Goal: Transaction & Acquisition: Purchase product/service

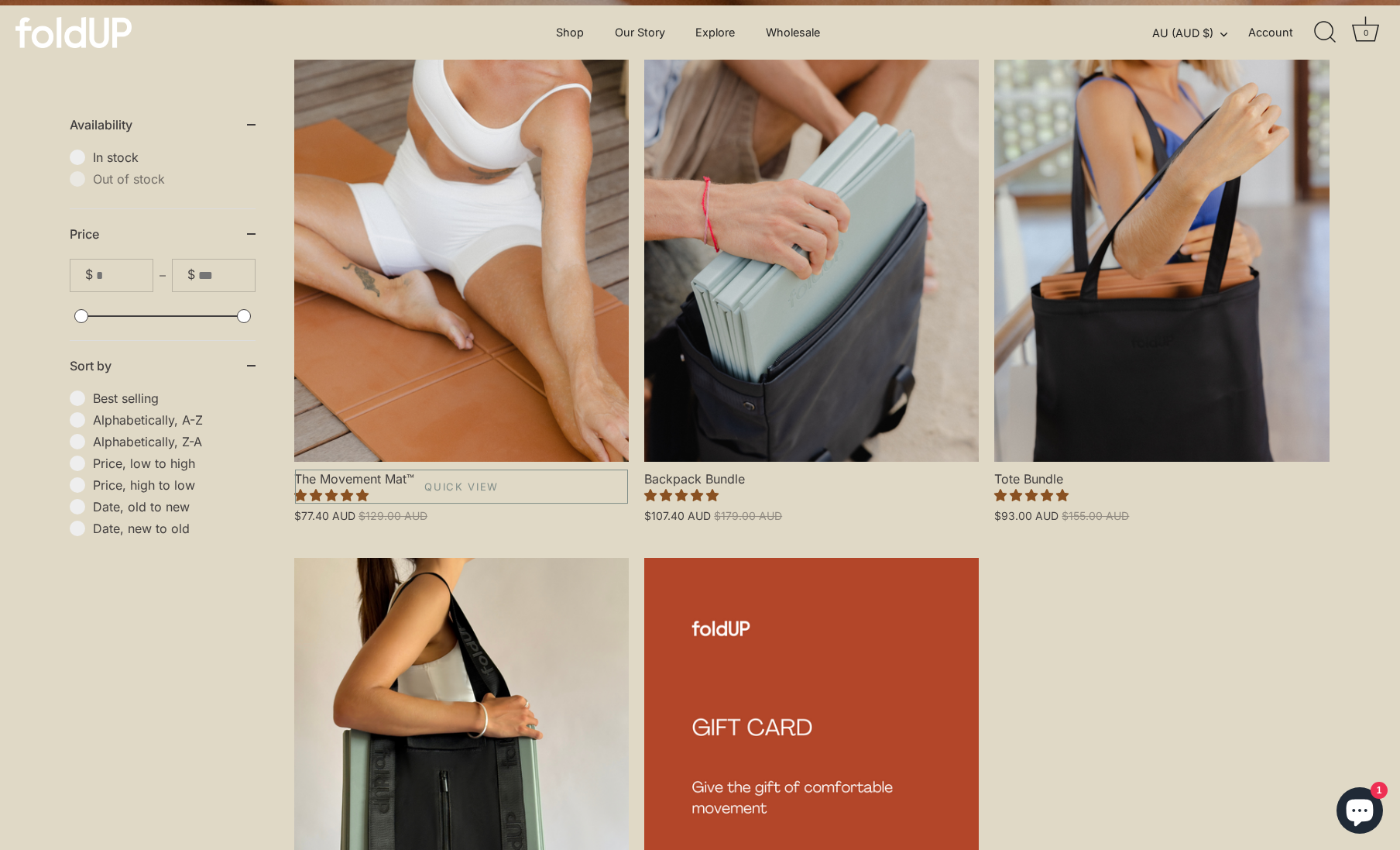
click at [543, 210] on link "The Movement Mat™" at bounding box center [461, 261] width 334 height 402
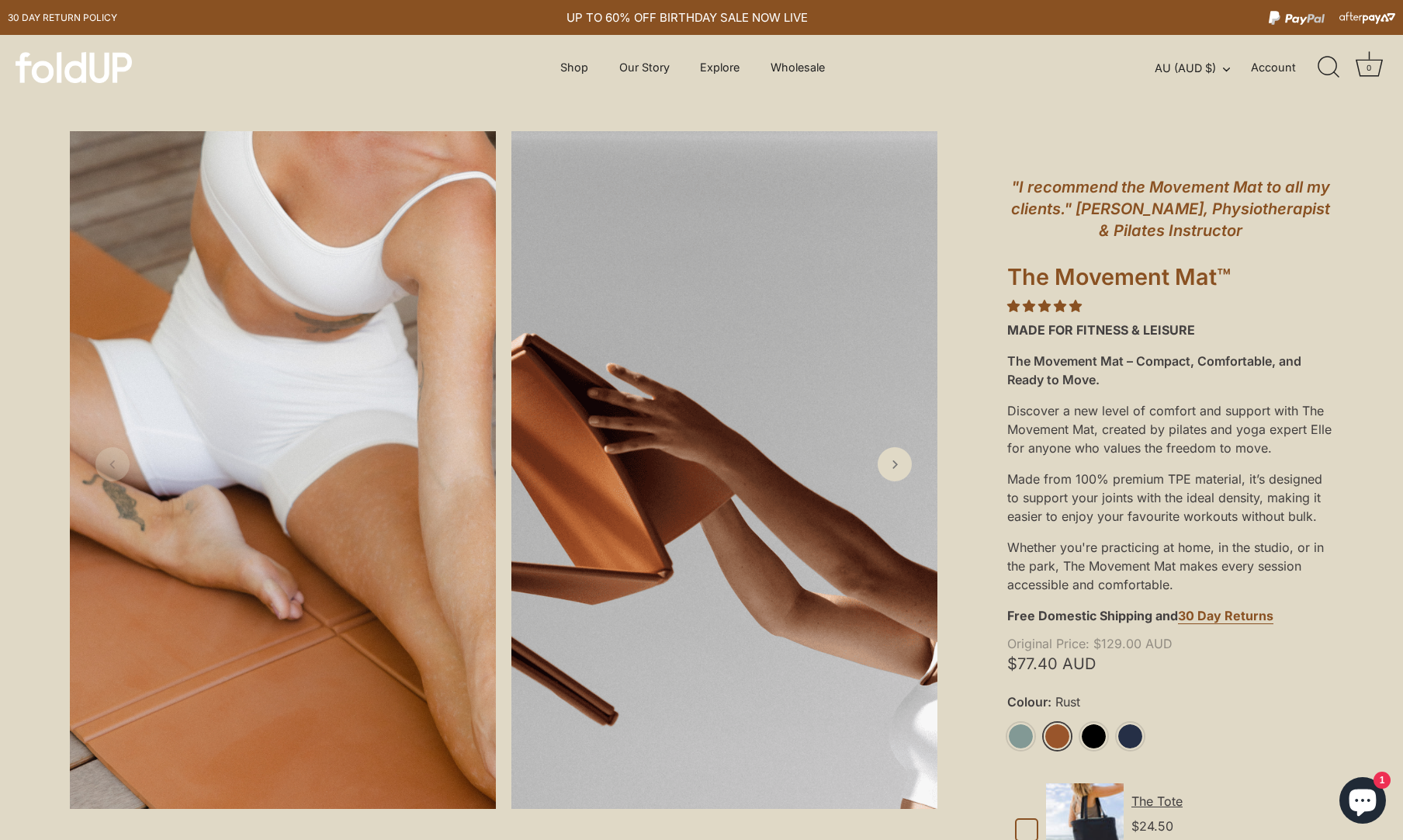
click at [1061, 737] on link "Rust" at bounding box center [1057, 736] width 27 height 27
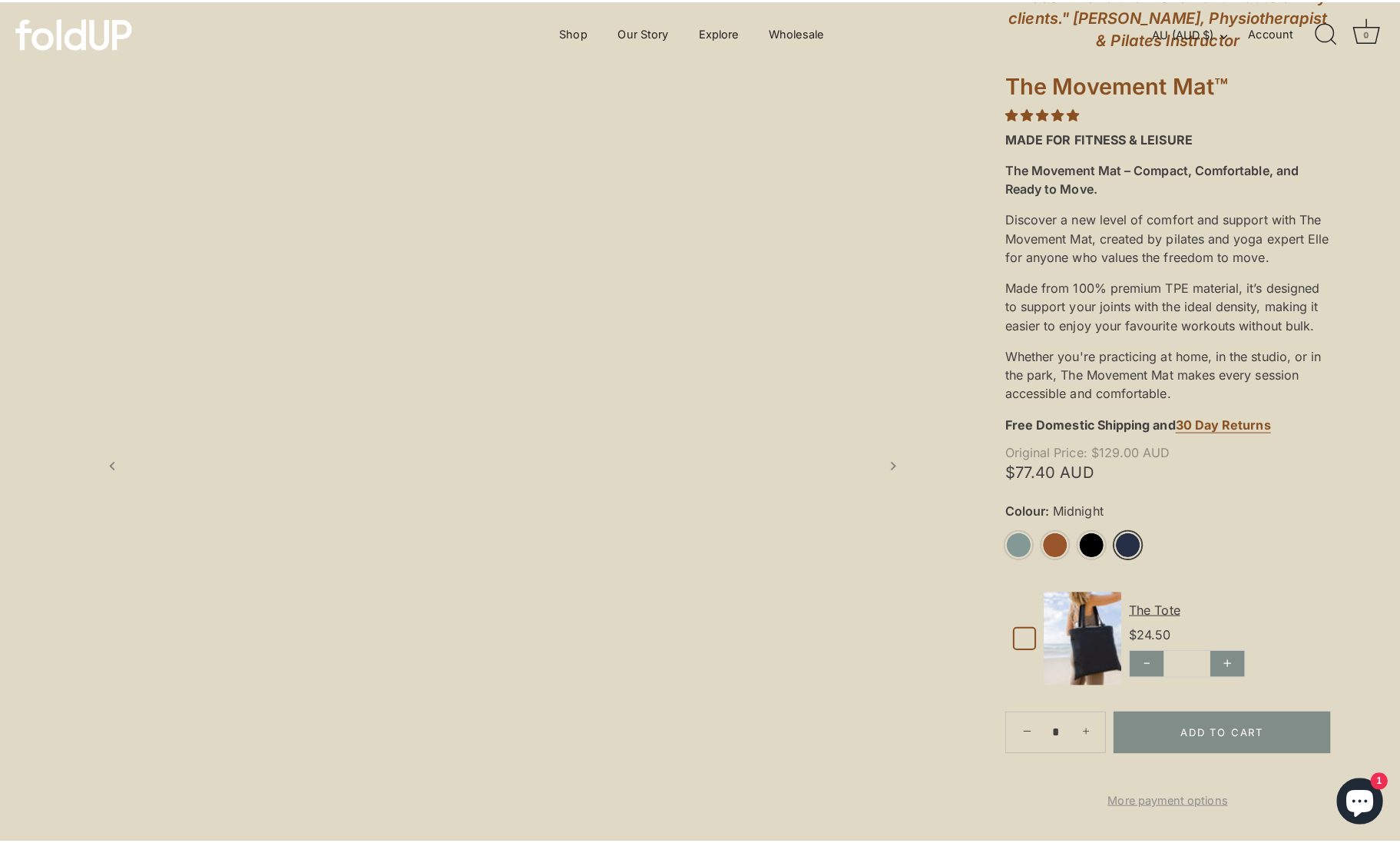
scroll to position [230, 0]
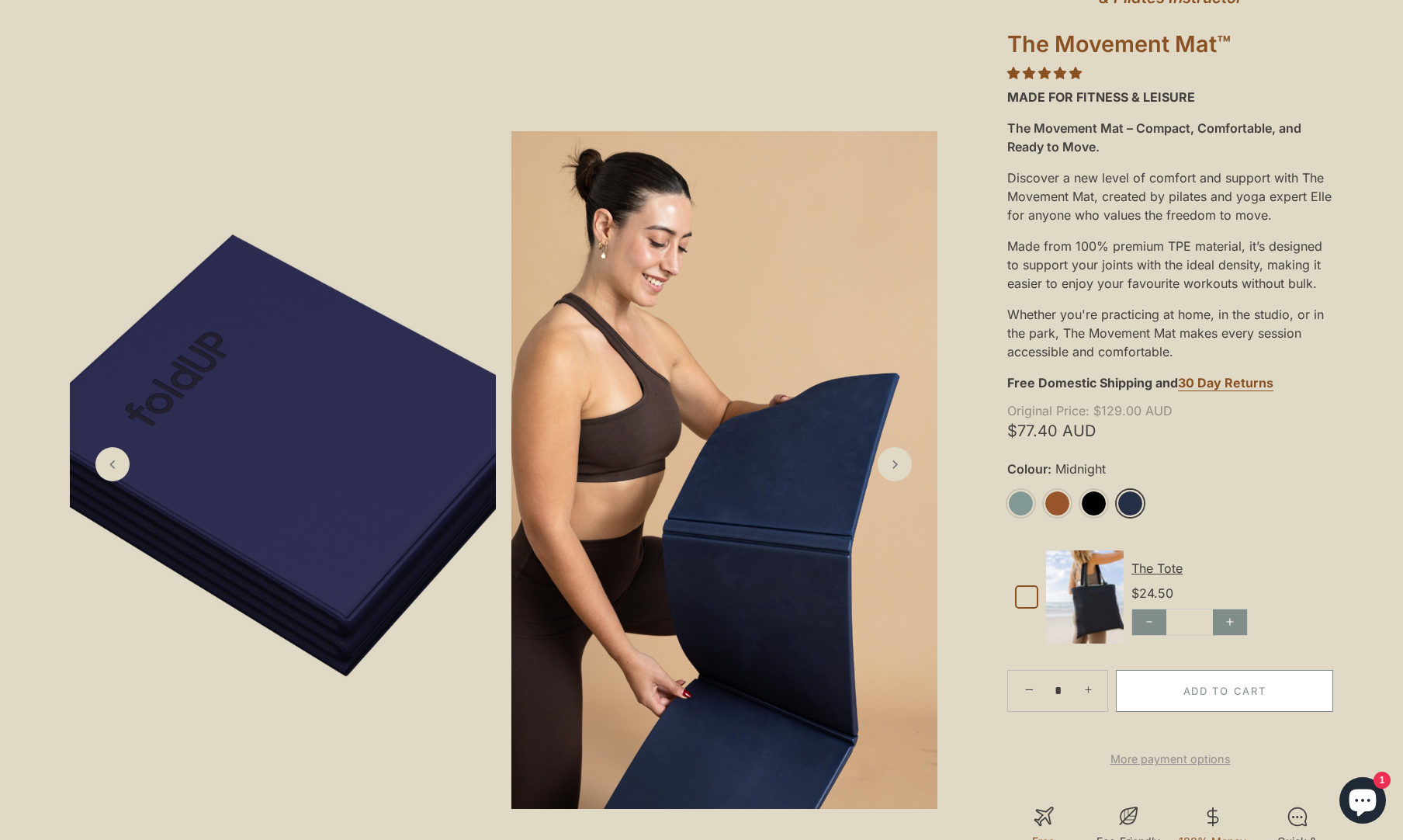
click at [1192, 690] on button "Add to Cart" at bounding box center [1225, 690] width 217 height 42
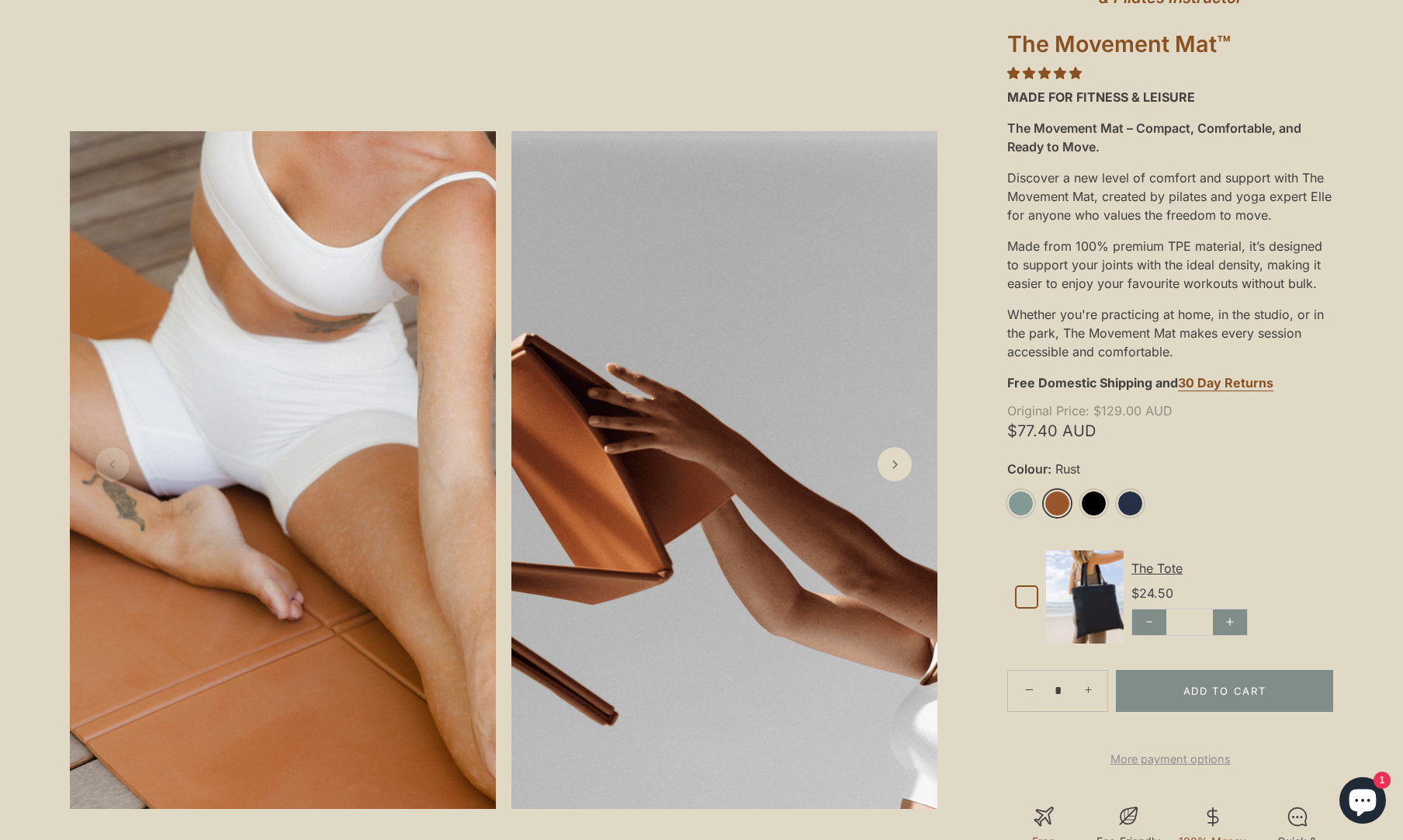
click at [1061, 510] on link "Rust" at bounding box center [1057, 503] width 27 height 27
click at [1192, 705] on button "Add to Cart" at bounding box center [1225, 690] width 217 height 42
